Goal: Information Seeking & Learning: Learn about a topic

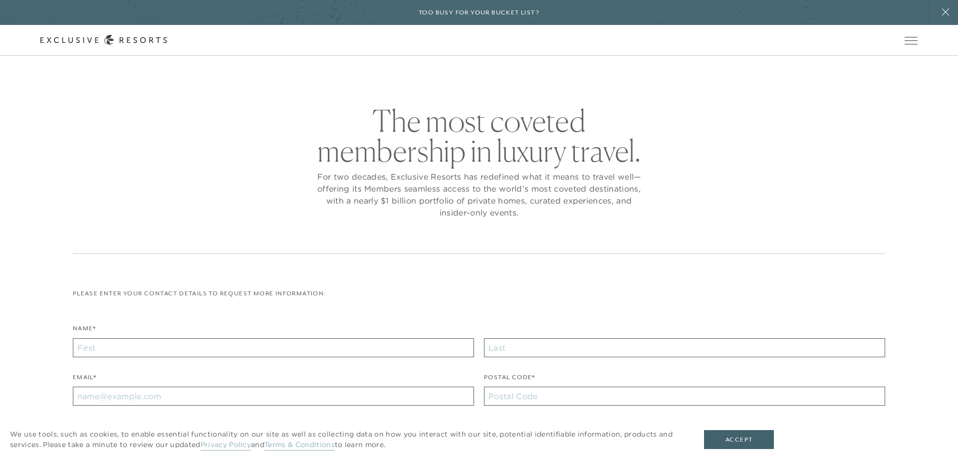
checkbox input "false"
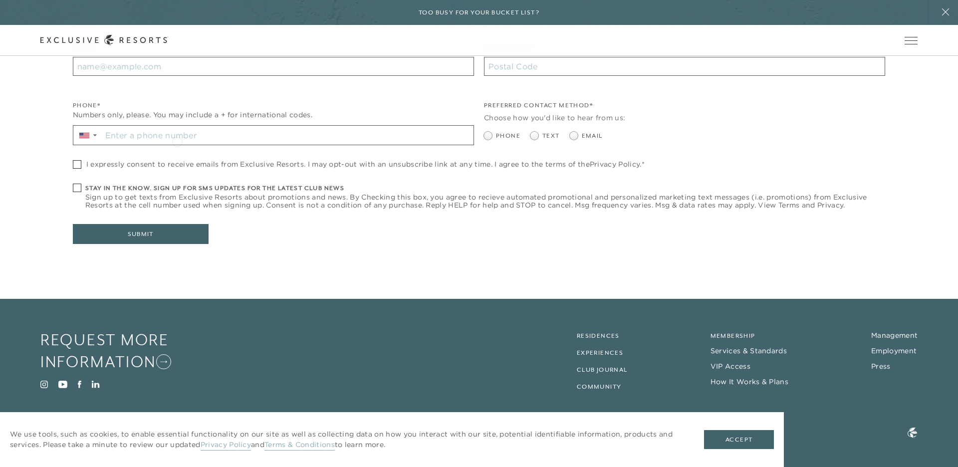
scroll to position [329, 0]
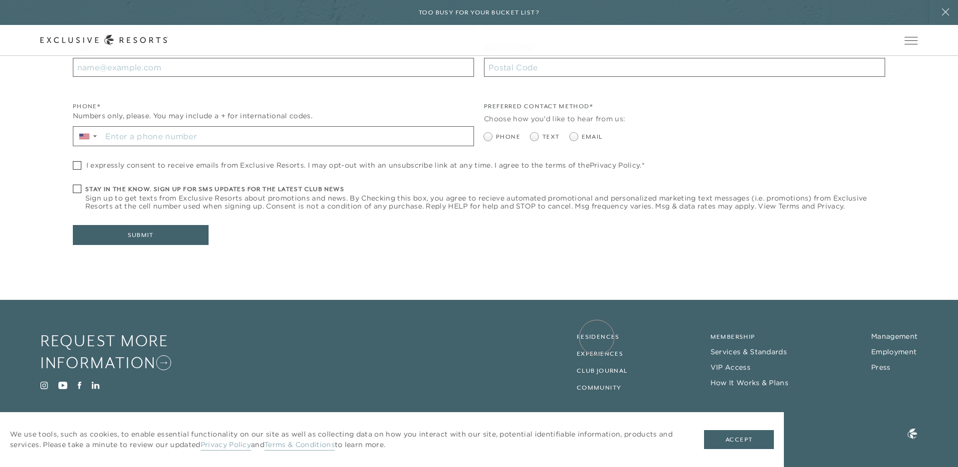
click at [597, 337] on link "Residences" at bounding box center [598, 336] width 43 height 7
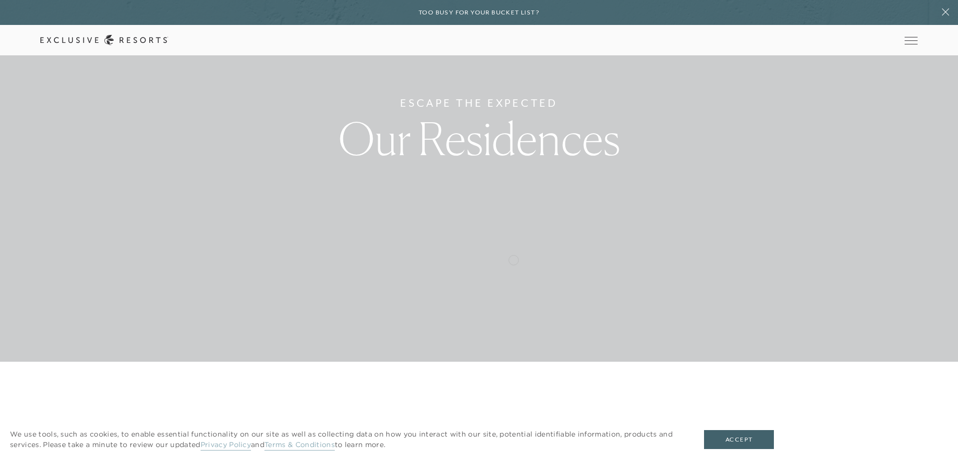
scroll to position [107, 0]
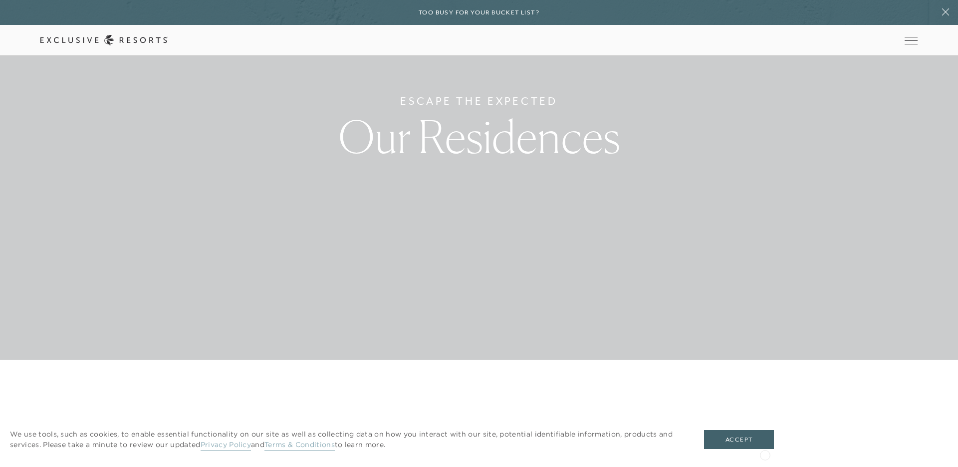
click at [765, 454] on div "We use tools, such as cookies, to enable essential functionality on our site as…" at bounding box center [392, 439] width 784 height 55
click at [745, 438] on button "Accept" at bounding box center [739, 439] width 70 height 19
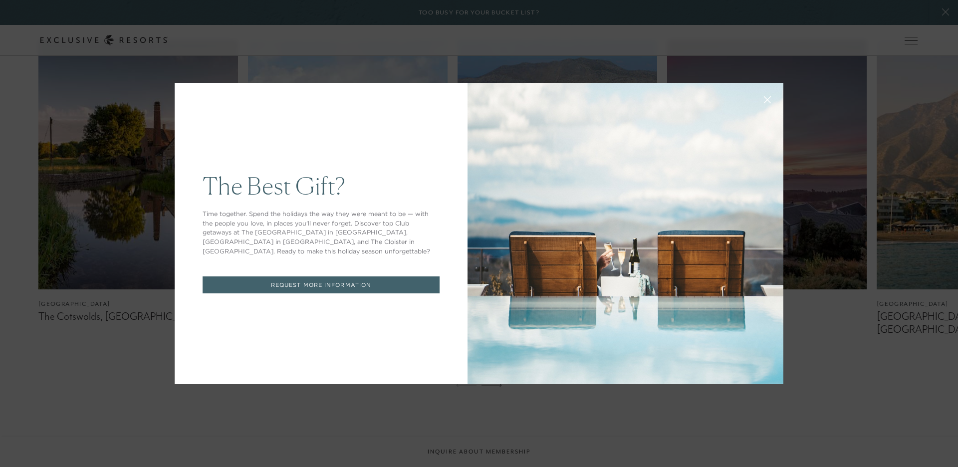
scroll to position [0, 0]
click at [767, 101] on icon at bounding box center [767, 99] width 7 height 7
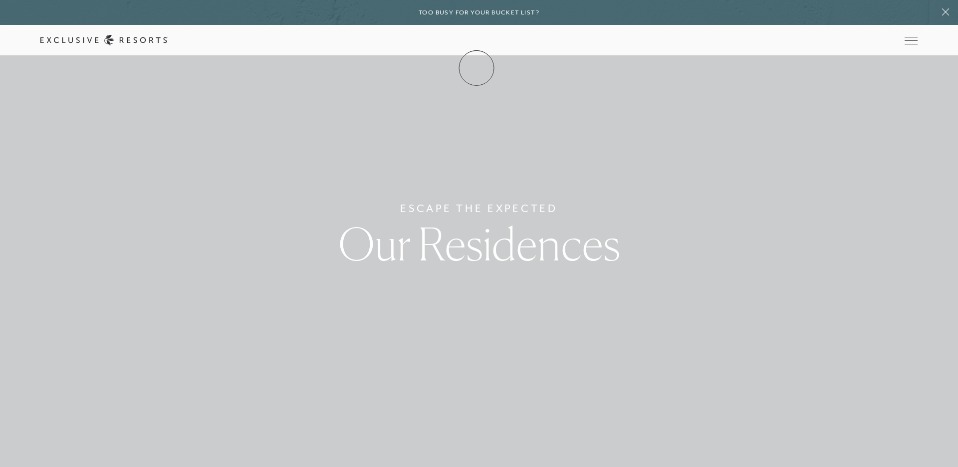
click at [0, 0] on link "Membership" at bounding box center [0, 0] width 0 height 0
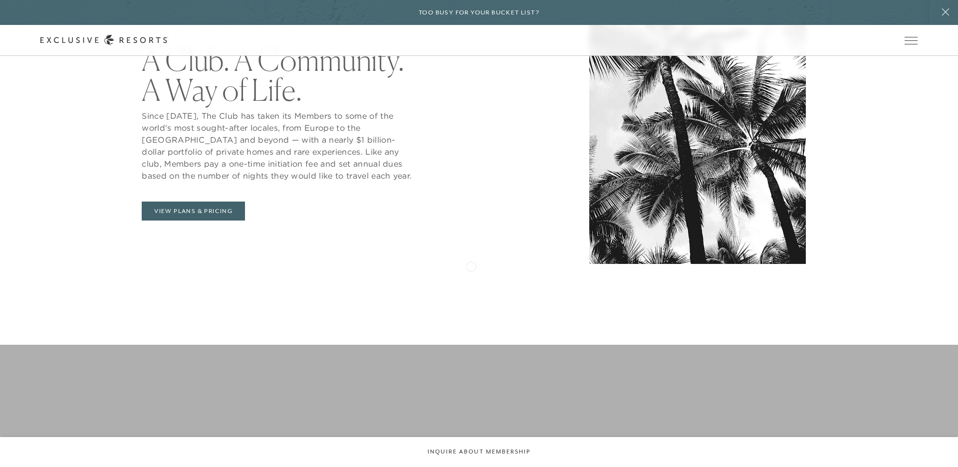
scroll to position [557, 0]
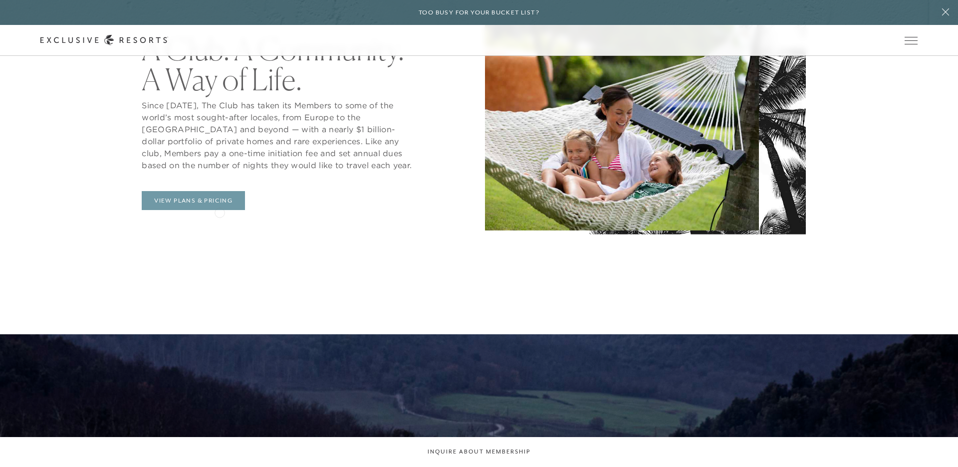
click at [219, 204] on link "View Plans & Pricing" at bounding box center [193, 200] width 103 height 19
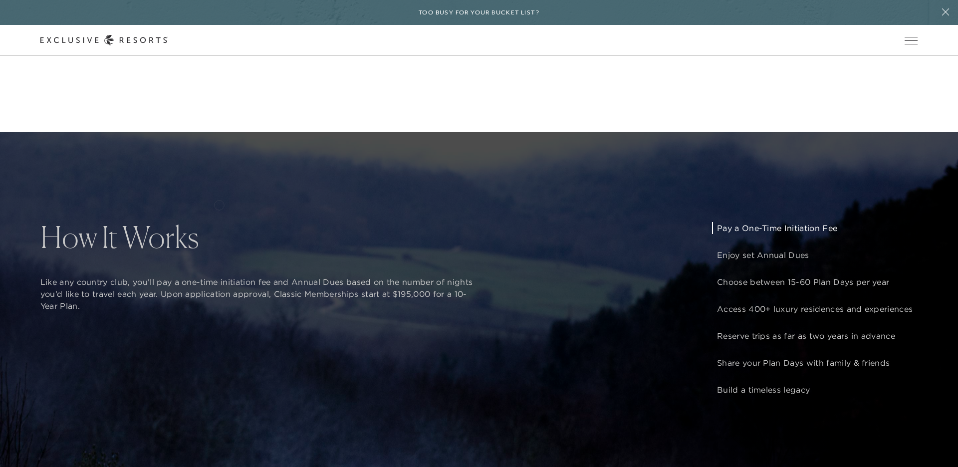
scroll to position [760, 0]
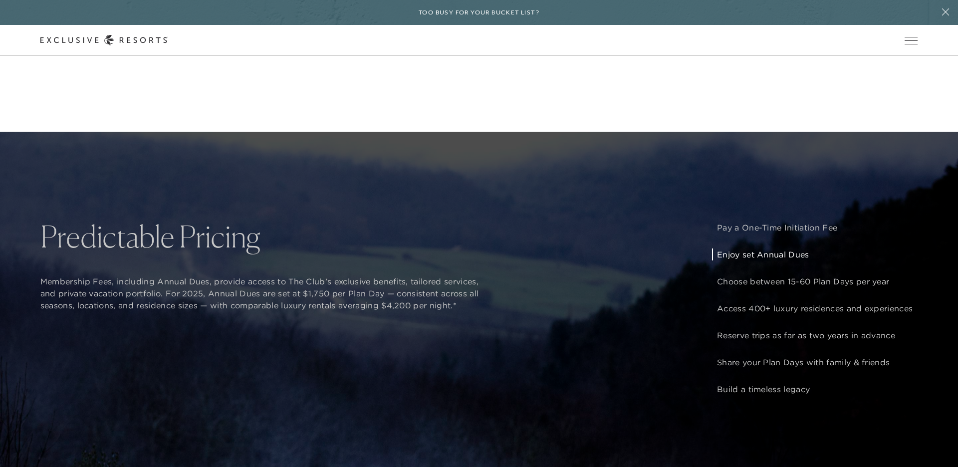
click at [754, 256] on p "Enjoy set Annual Dues" at bounding box center [815, 255] width 196 height 12
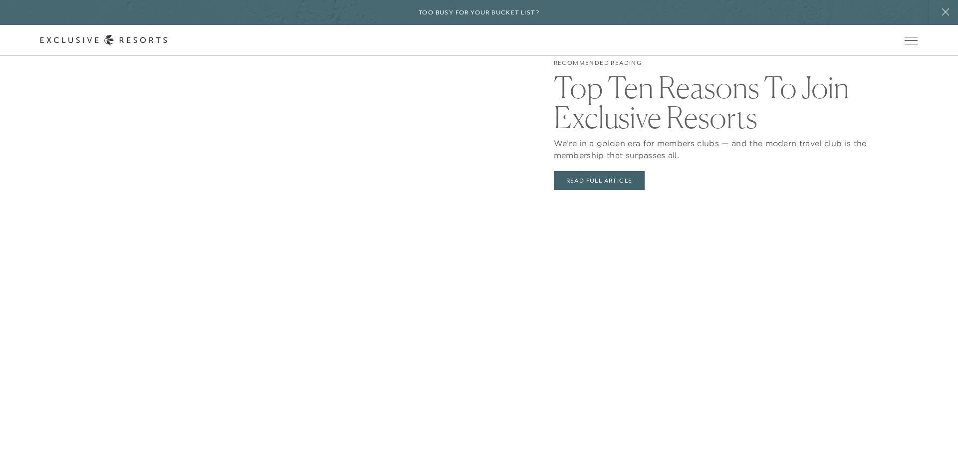
scroll to position [2225, 0]
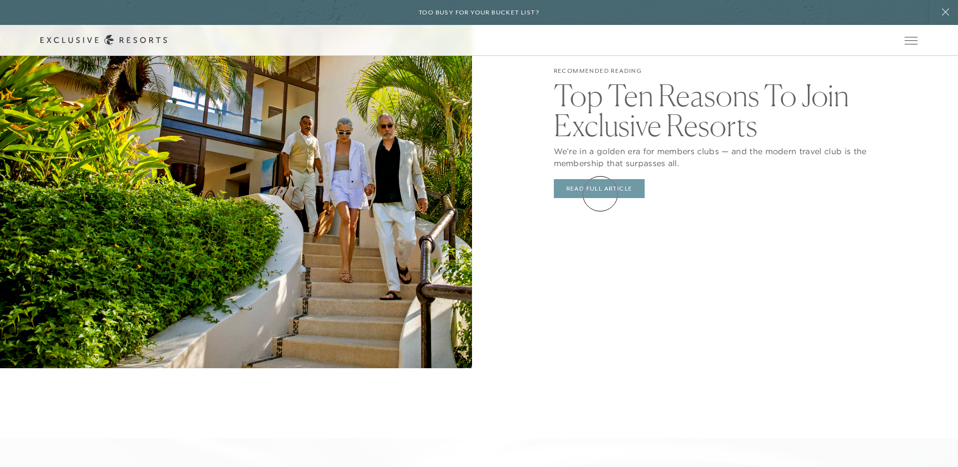
click at [600, 191] on link "Read Full Article" at bounding box center [599, 188] width 91 height 19
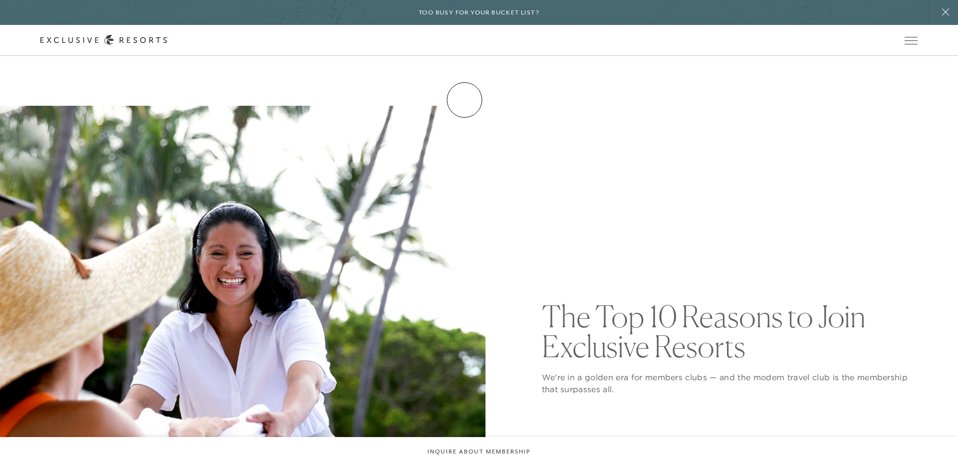
click at [0, 0] on link "How it works" at bounding box center [0, 0] width 0 height 0
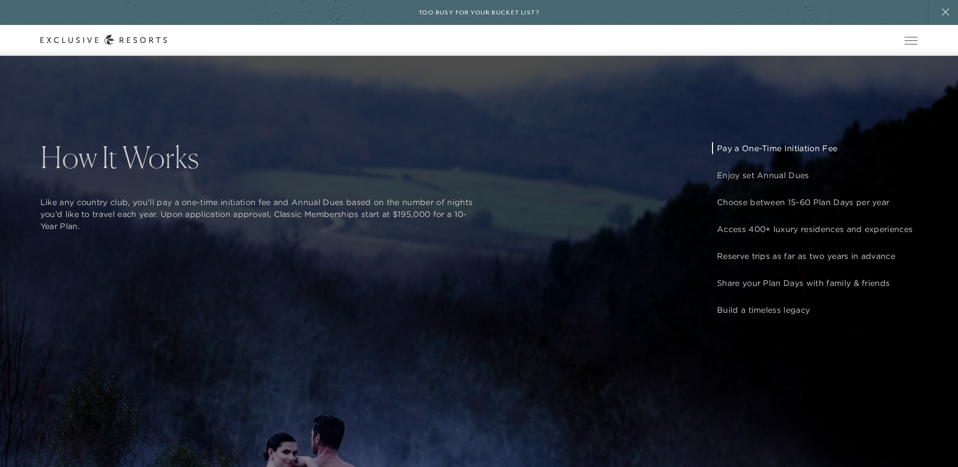
scroll to position [839, 0]
click at [411, 305] on div "How It Works Like any country club, you’ll pay a one-time initiation fee and An…" at bounding box center [479, 285] width 958 height 467
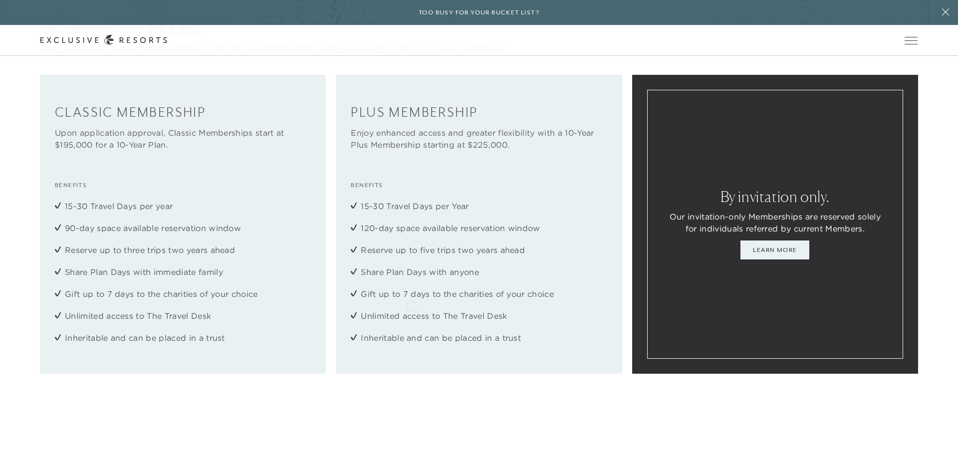
scroll to position [1573, 0]
